Goal: Check status: Check status

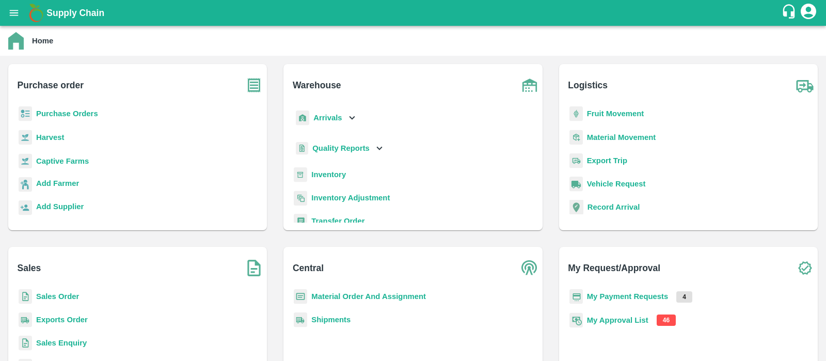
click at [622, 319] on b "My Approval List" at bounding box center [617, 320] width 61 height 8
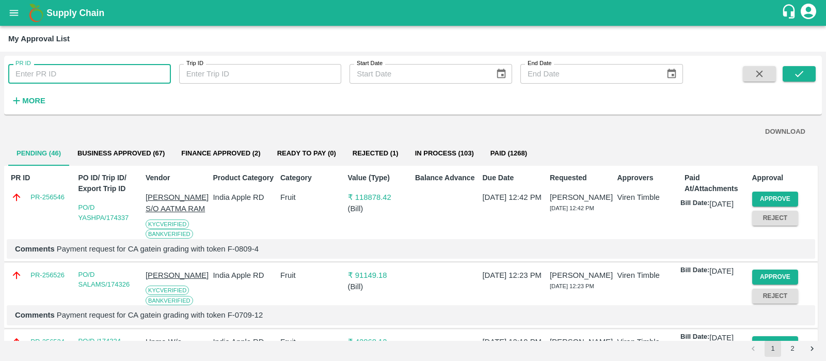
click at [119, 77] on input "PR ID" at bounding box center [89, 74] width 163 height 20
click at [807, 76] on button "submit" at bounding box center [799, 73] width 33 height 15
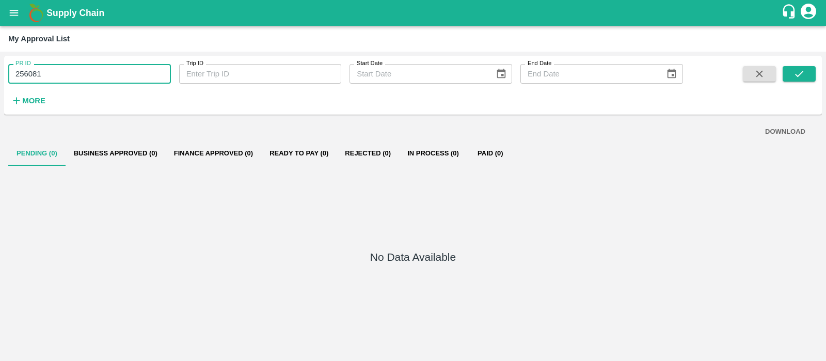
click at [75, 69] on input "256081" at bounding box center [89, 74] width 163 height 20
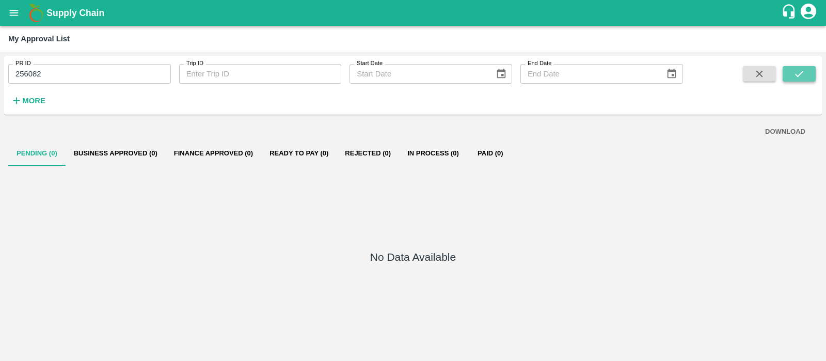
click at [802, 77] on icon "submit" at bounding box center [799, 73] width 11 height 11
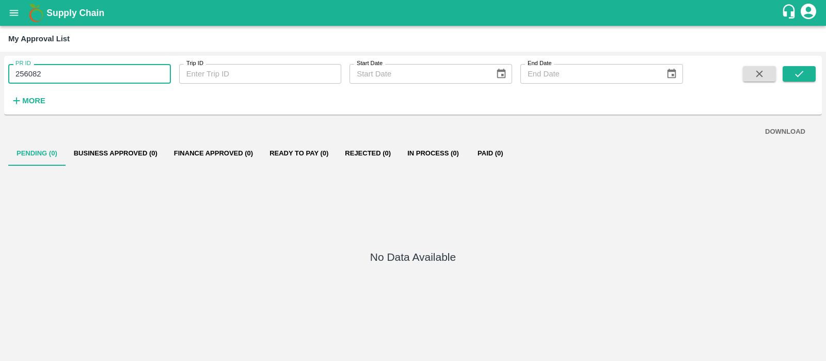
click at [84, 81] on input "256082" at bounding box center [89, 74] width 163 height 20
type input "256082"
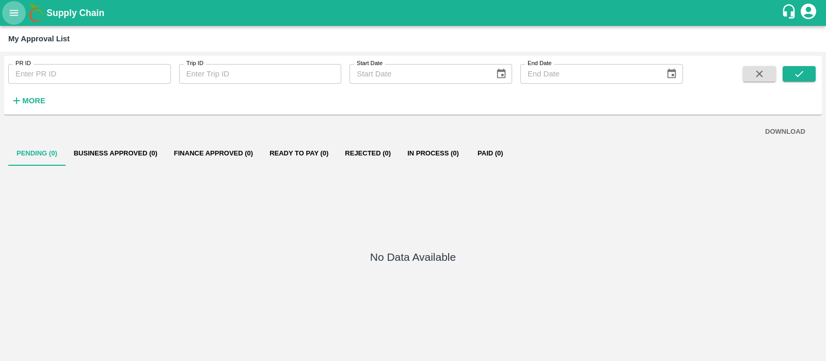
click at [10, 14] on icon "open drawer" at bounding box center [14, 13] width 9 height 6
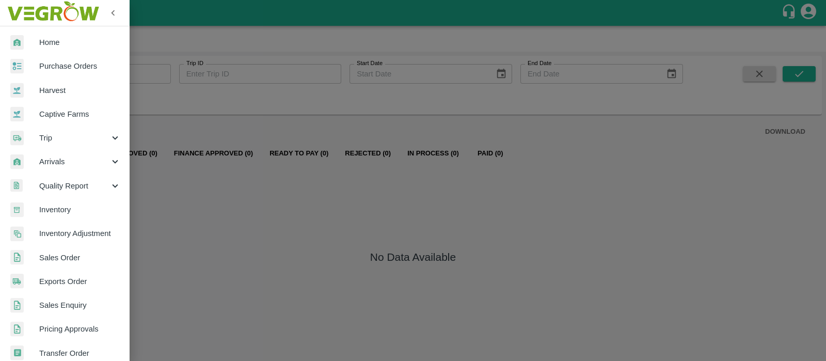
scroll to position [227, 0]
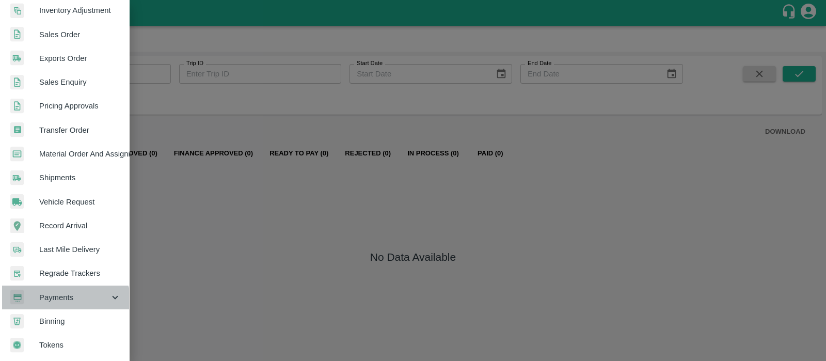
click at [62, 303] on div "Payments" at bounding box center [64, 298] width 129 height 24
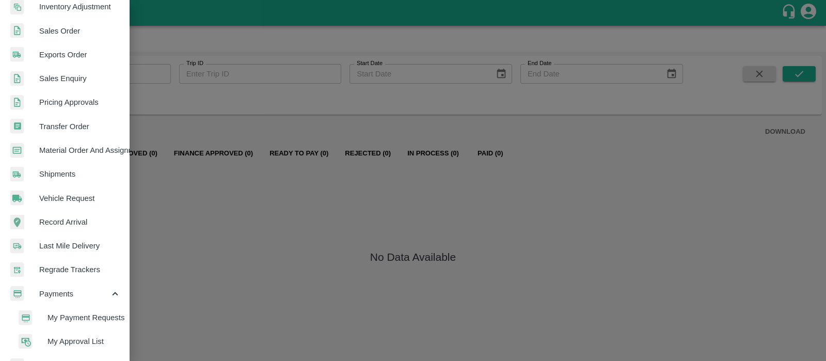
click at [80, 312] on span "My Payment Requests" at bounding box center [84, 317] width 73 height 11
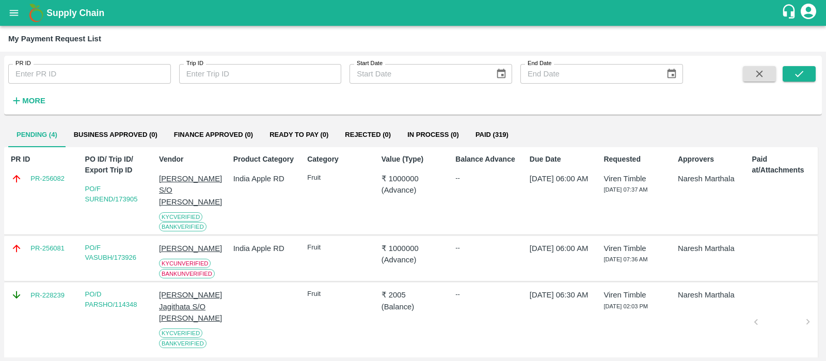
scroll to position [19, 0]
